Goal: Task Accomplishment & Management: Manage account settings

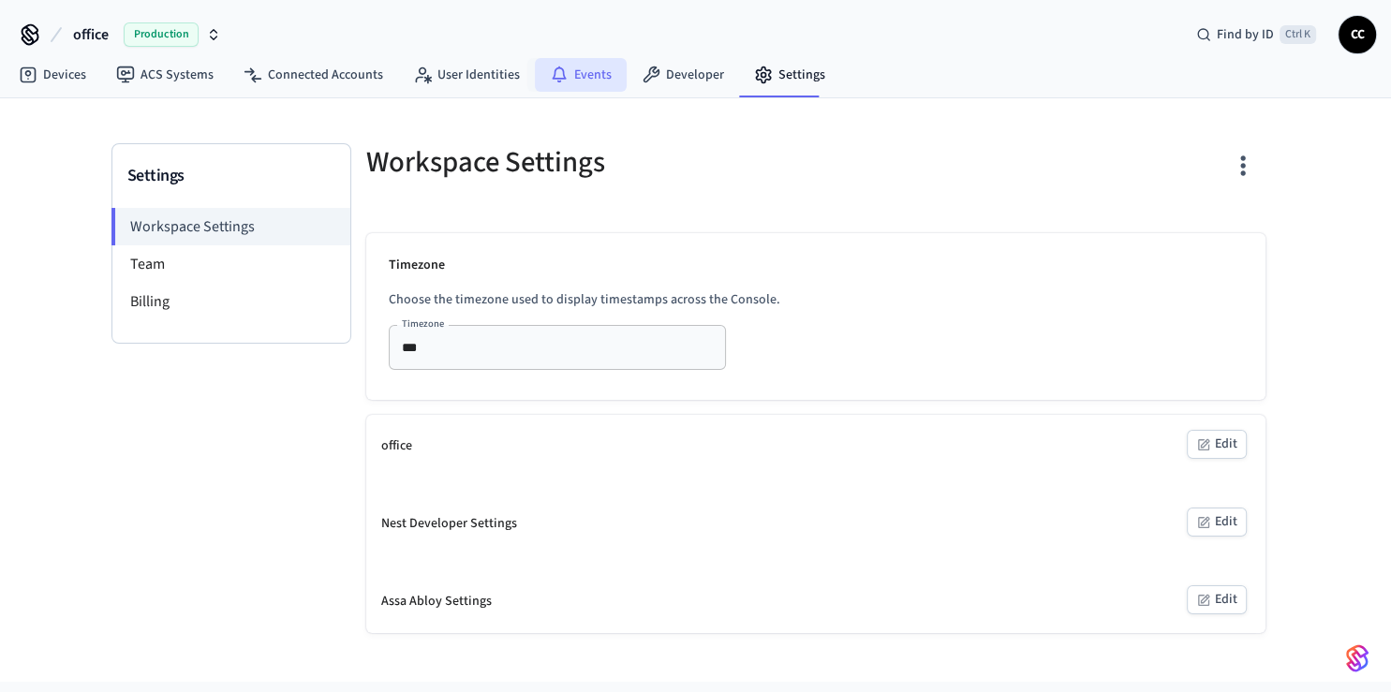
click at [551, 73] on icon at bounding box center [559, 75] width 19 height 19
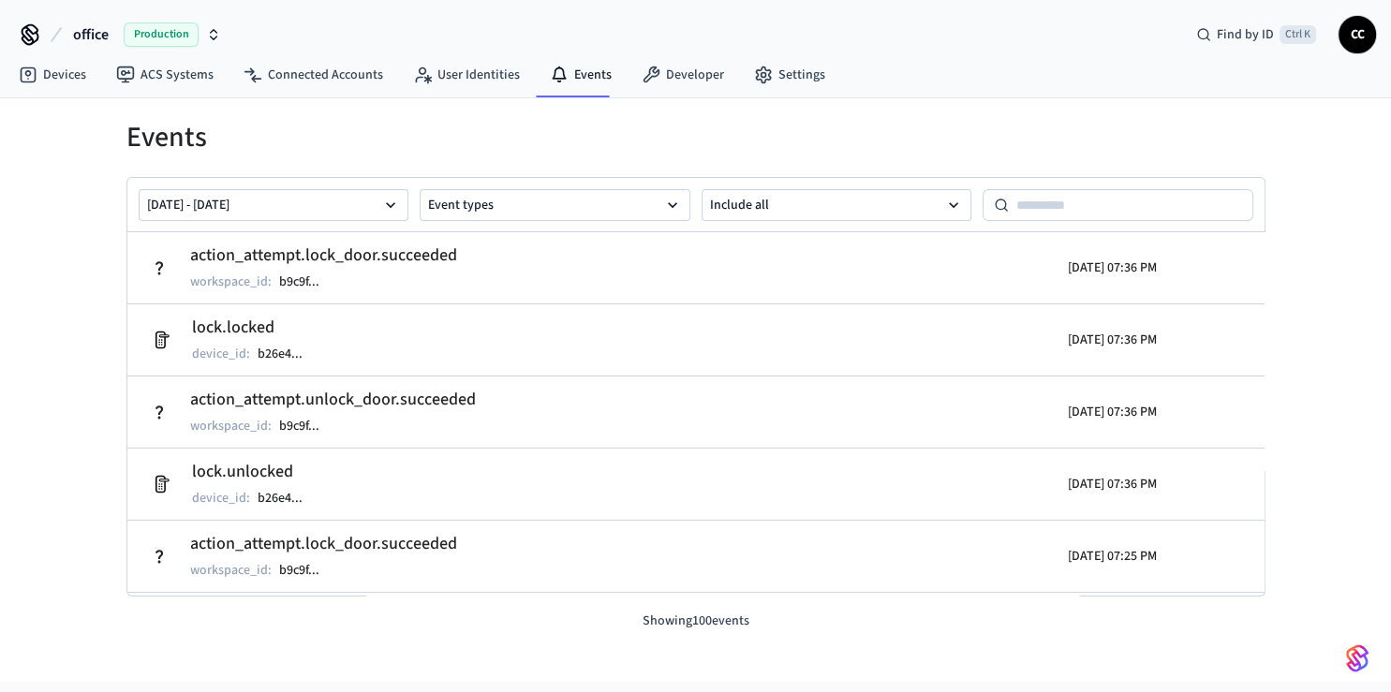
click at [933, 68] on div "Devices ACS Systems Connected Accounts User Identities Events Developer Settings" at bounding box center [695, 76] width 1391 height 44
click at [413, 84] on link "User Identities" at bounding box center [466, 75] width 137 height 34
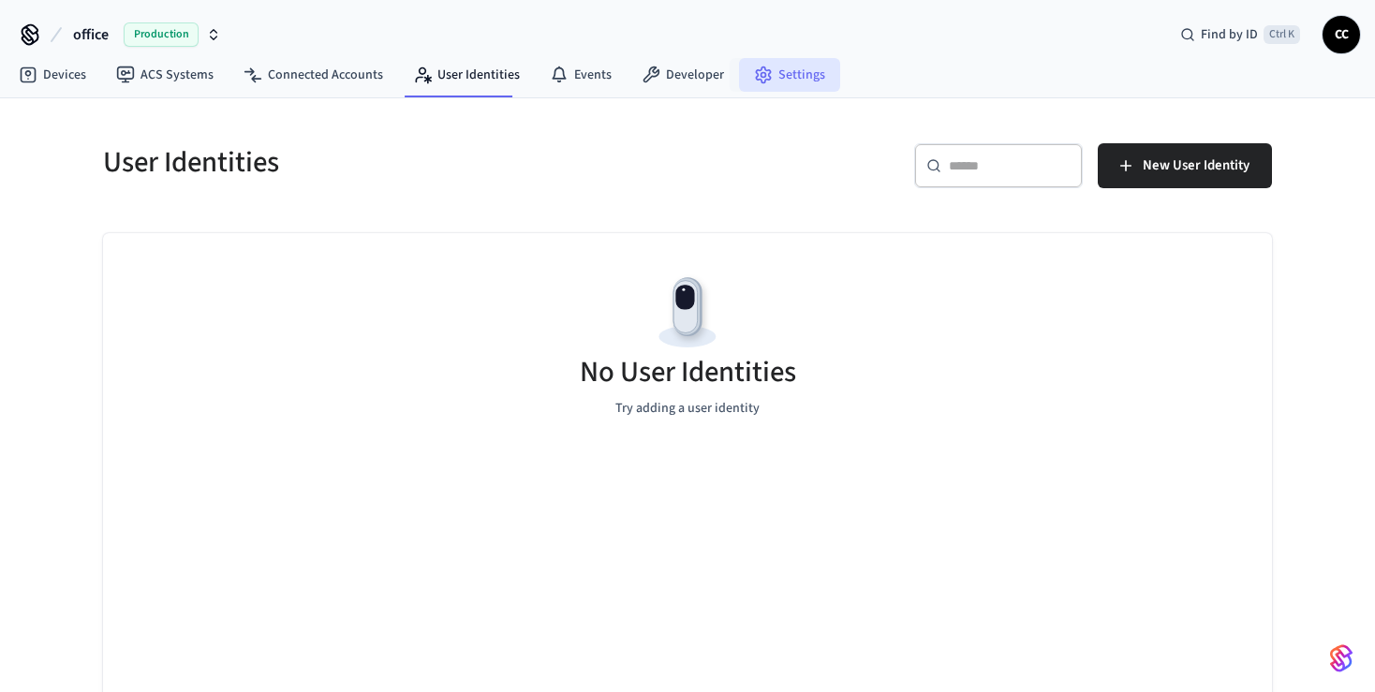
click at [767, 76] on link "Settings" at bounding box center [789, 75] width 101 height 34
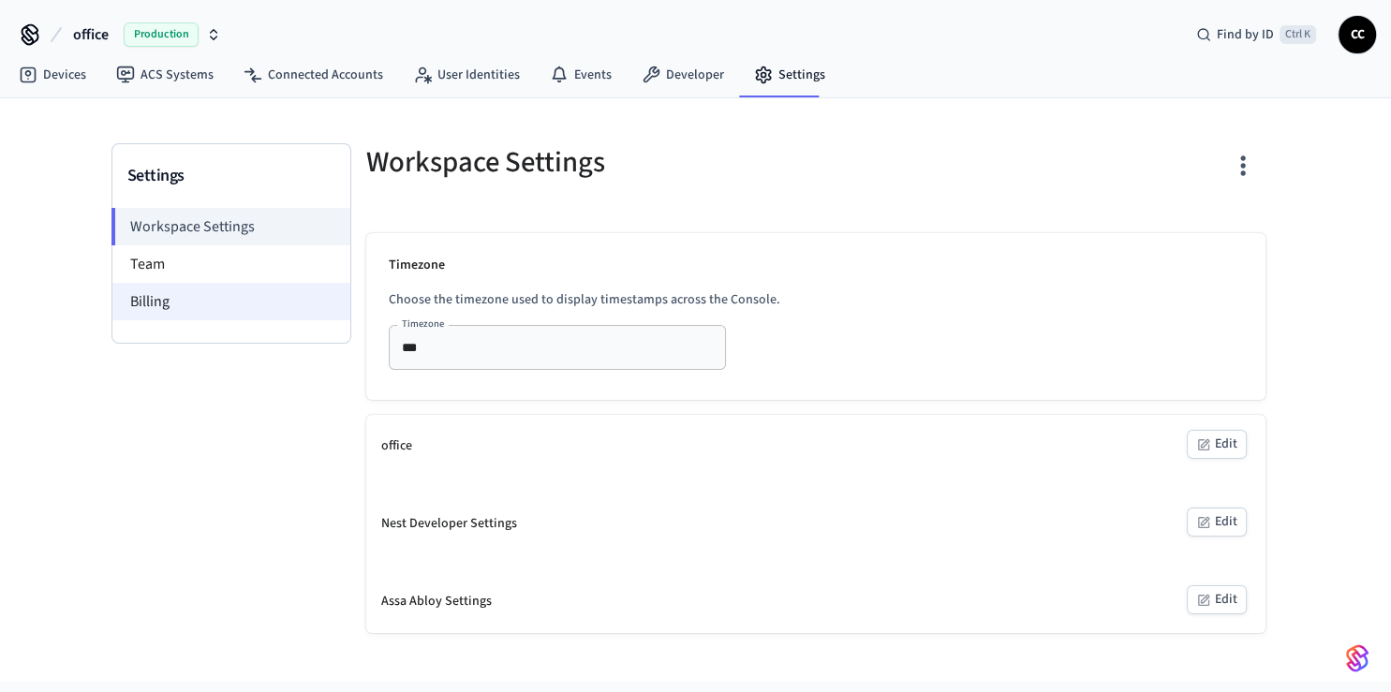
click at [146, 305] on li "Billing" at bounding box center [231, 301] width 238 height 37
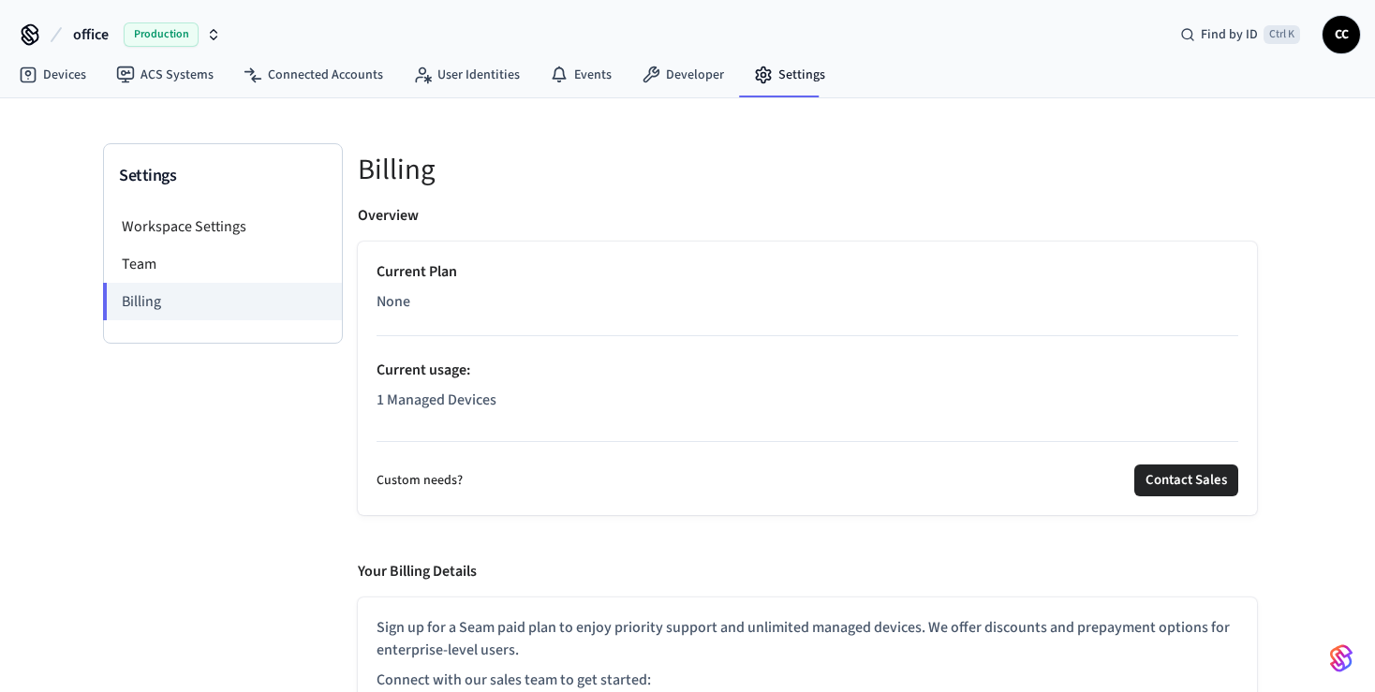
scroll to position [53, 0]
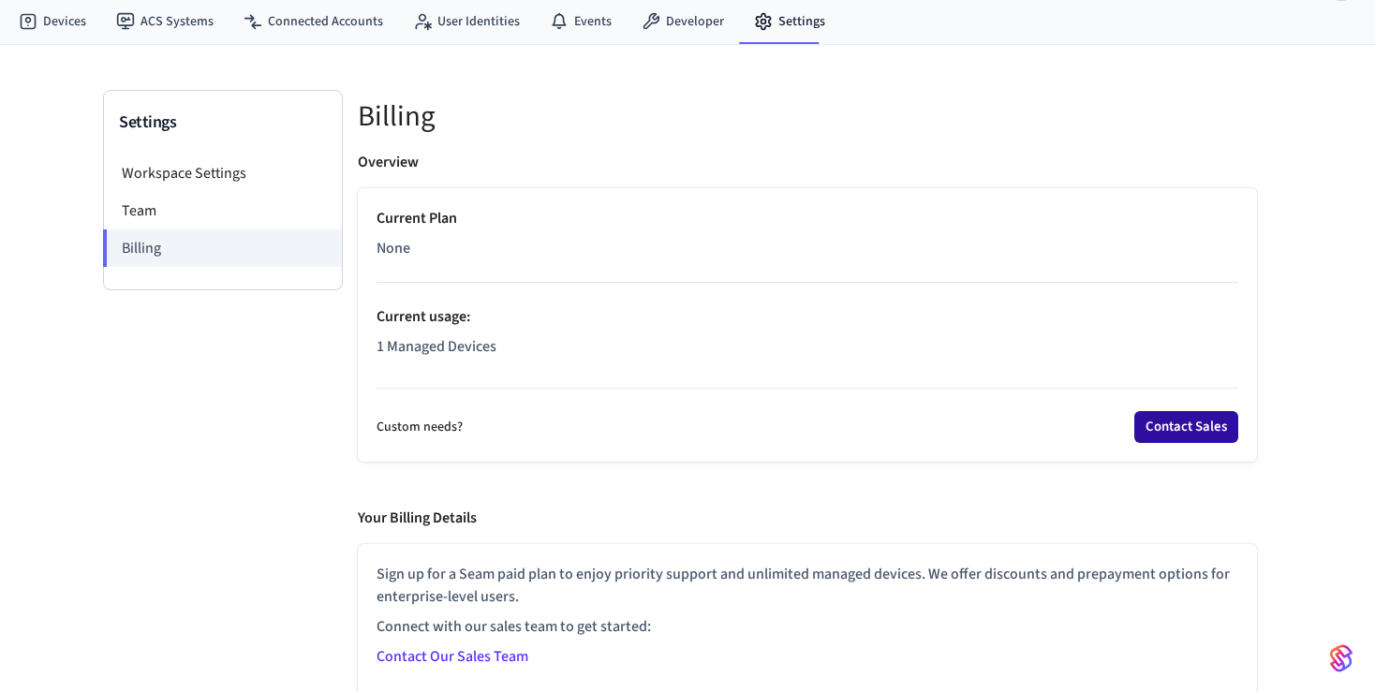
click at [1160, 421] on button "Contact Sales" at bounding box center [1186, 427] width 104 height 32
